Goal: Task Accomplishment & Management: Use online tool/utility

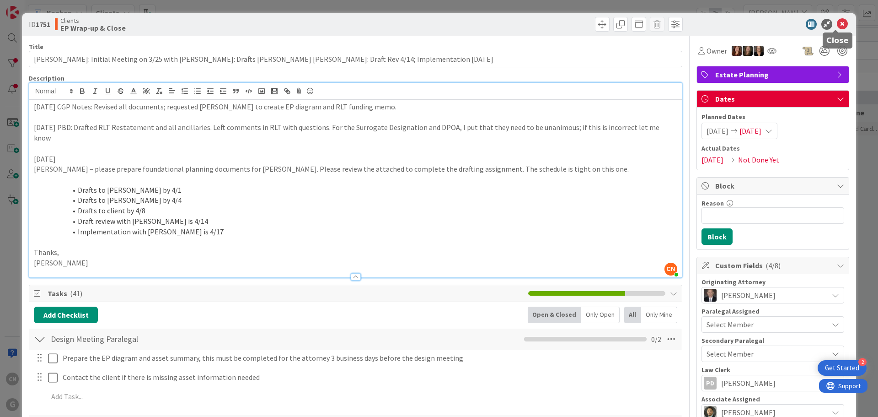
scroll to position [0, 37]
click at [32, 106] on div "[DATE] CGP Notes: Revised all documents; requested [PERSON_NAME] to create EP d…" at bounding box center [355, 188] width 653 height 177
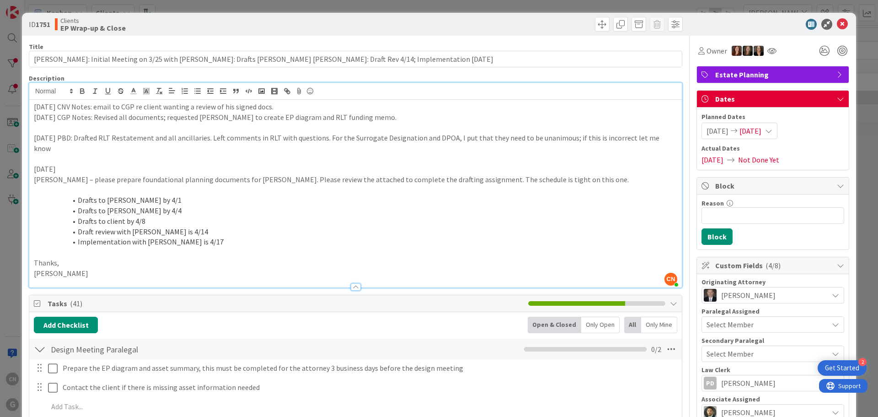
click at [31, 109] on div "[DATE] CNV Notes: email to CGP re client wanting a review of his signed docs. […" at bounding box center [355, 194] width 653 height 188
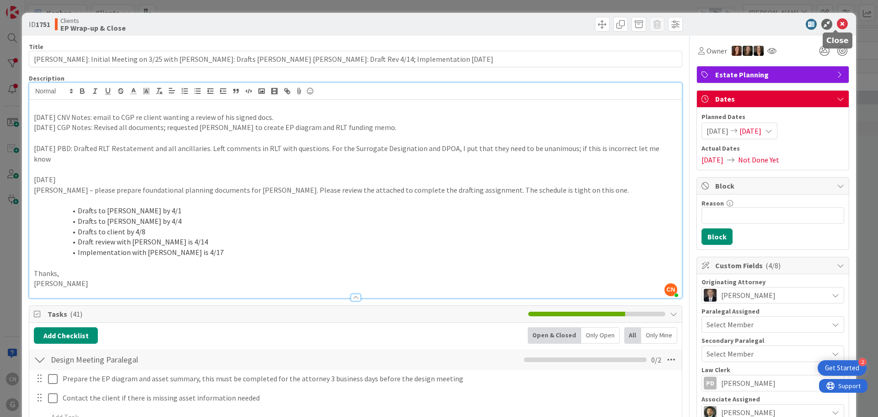
click at [839, 24] on icon at bounding box center [842, 24] width 11 height 11
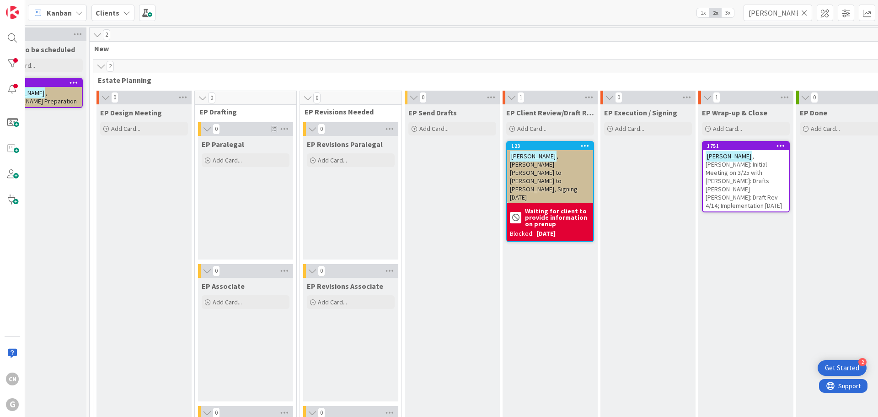
click at [741, 177] on span ", [PERSON_NAME]: Initial Meeting on 3/25 with [PERSON_NAME]: Drafts [PERSON_NAM…" at bounding box center [744, 181] width 76 height 58
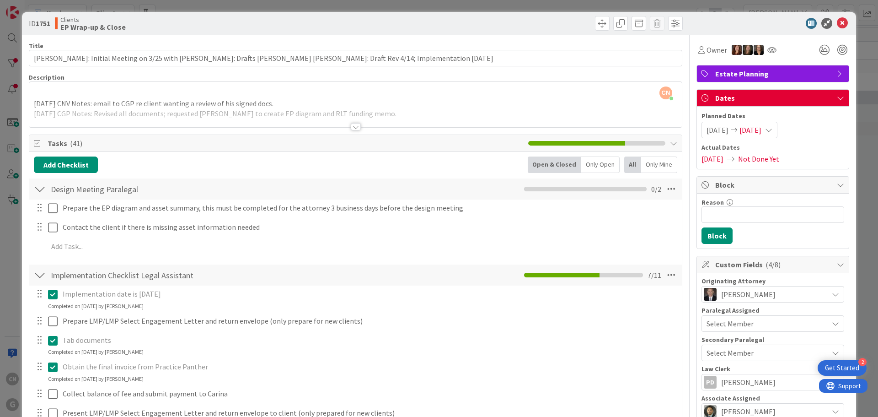
scroll to position [0, 0]
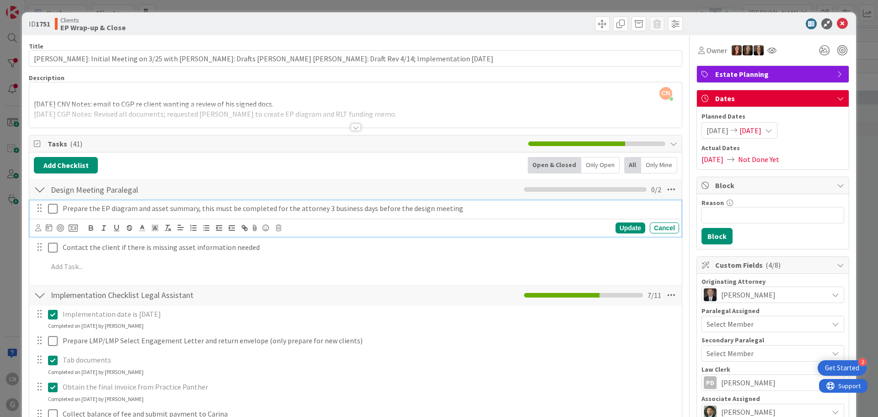
click at [488, 209] on p "Prepare the EP diagram and asset summary, this must be completed for the attorn…" at bounding box center [369, 208] width 613 height 11
click at [51, 208] on icon at bounding box center [53, 208] width 10 height 11
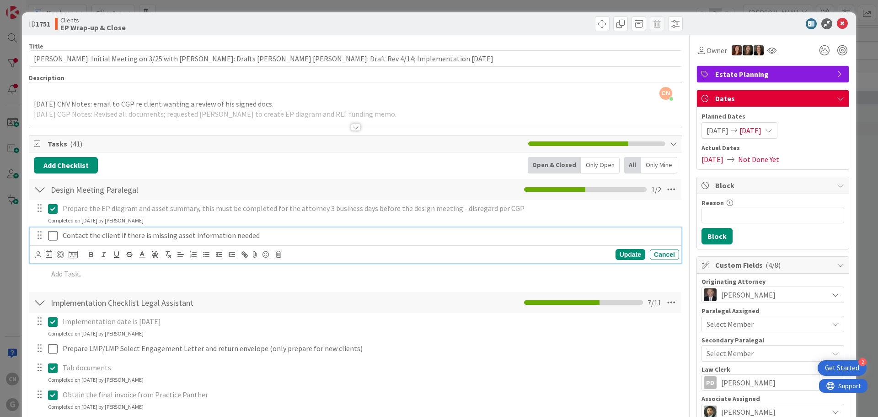
click at [264, 237] on p "Contact the client if there is missing asset information needed" at bounding box center [369, 235] width 613 height 11
click at [278, 255] on icon at bounding box center [278, 254] width 5 height 6
click at [302, 295] on div "Delete" at bounding box center [302, 293] width 34 height 16
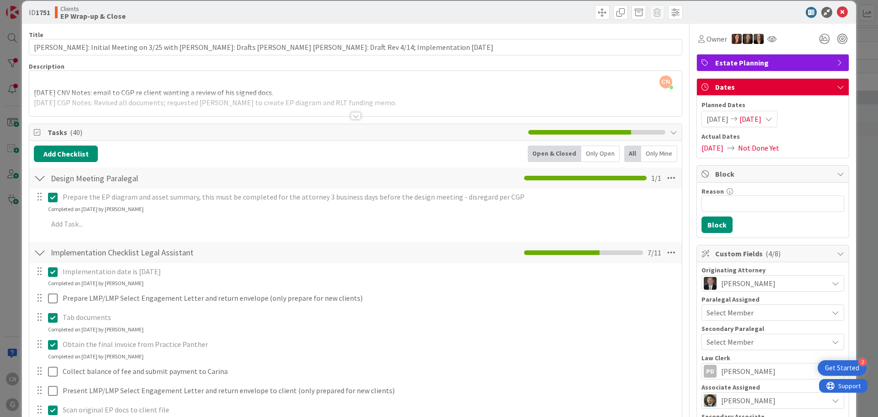
scroll to position [0, 0]
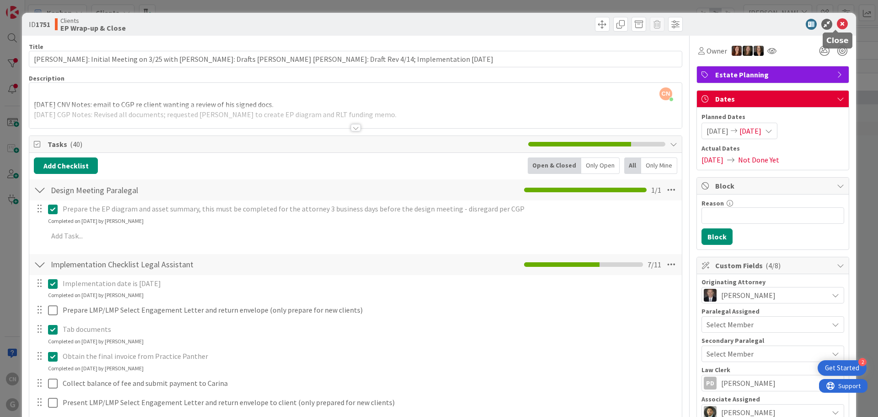
click at [837, 24] on icon at bounding box center [842, 24] width 11 height 11
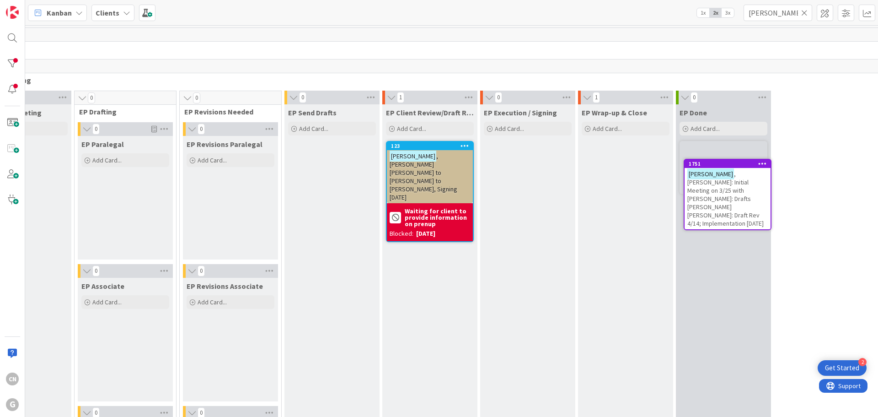
scroll to position [0, 159]
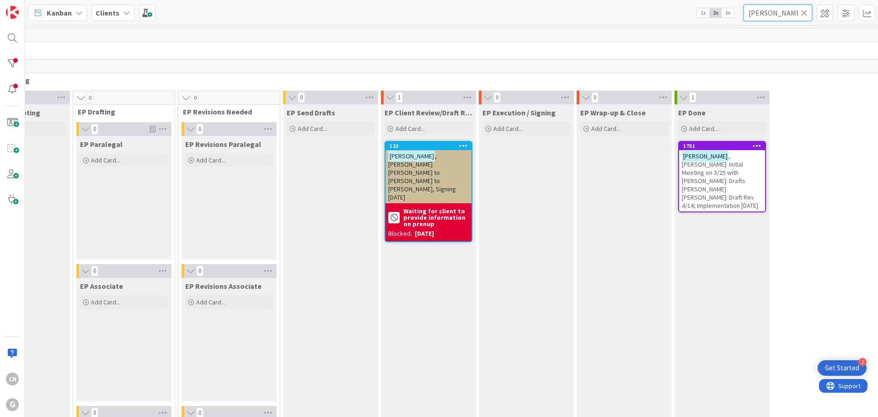
drag, startPoint x: 780, startPoint y: 15, endPoint x: 706, endPoint y: 29, distance: 75.0
click at [706, 29] on div "Kanban Clients 1x 2x 3x [PERSON_NAME] 1 Waiting to be scheduled Add Card... 194…" at bounding box center [451, 208] width 853 height 417
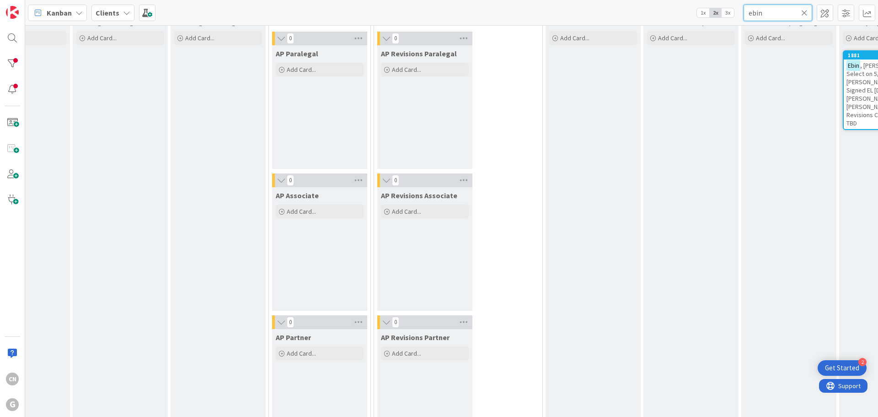
type input "ebin"
click at [847, 89] on span ", [PERSON_NAME]: LMP Select on 5/9 w/ [PERSON_NAME]: Received Signed EL [DATE];…" at bounding box center [884, 94] width 75 height 66
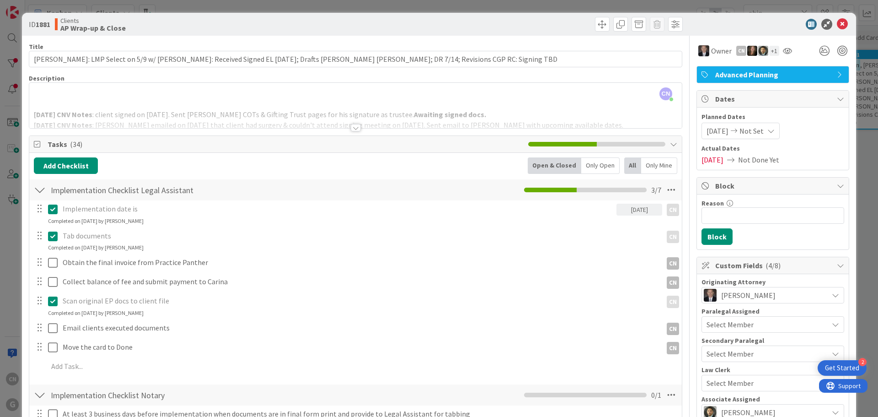
click at [353, 129] on div at bounding box center [356, 127] width 10 height 7
